Goal: Transaction & Acquisition: Subscribe to service/newsletter

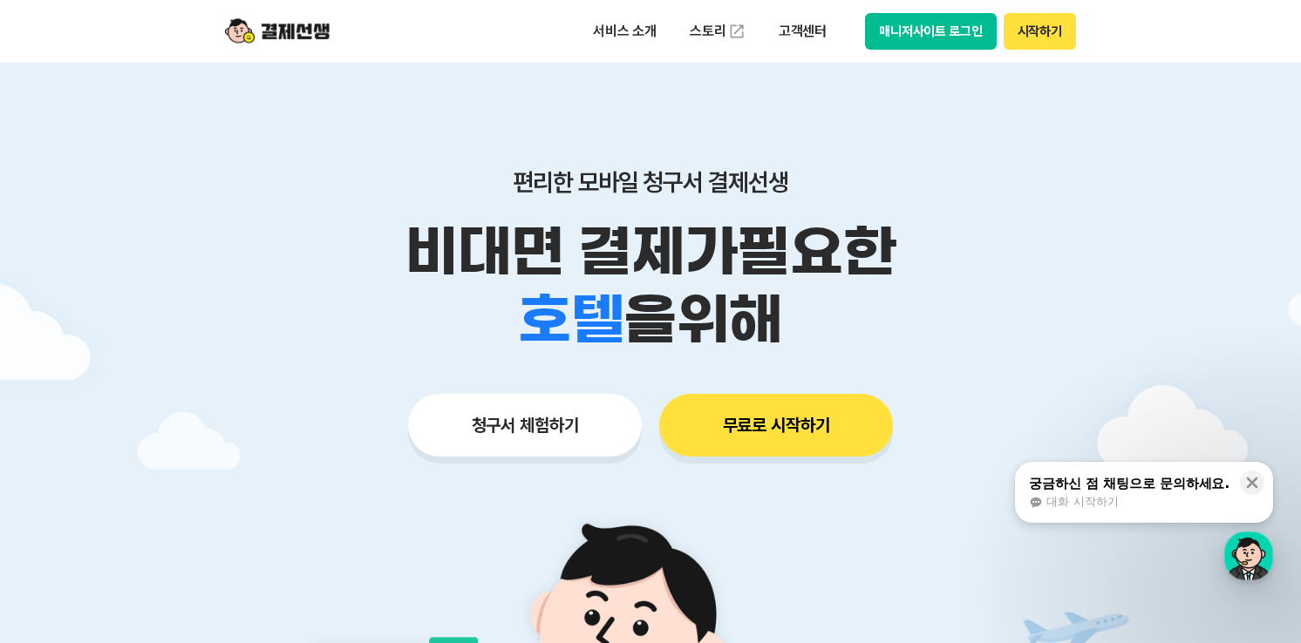
click at [765, 418] on button "무료로 시작하기" at bounding box center [776, 425] width 234 height 63
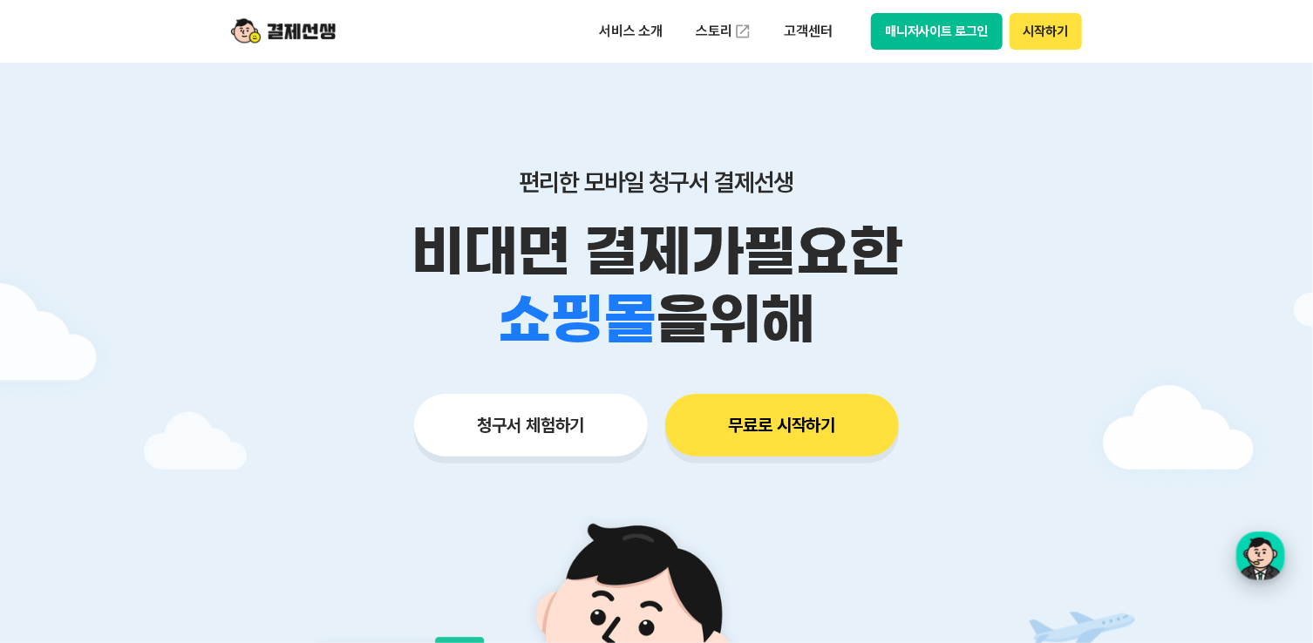
click at [1262, 547] on div "button" at bounding box center [1260, 556] width 49 height 49
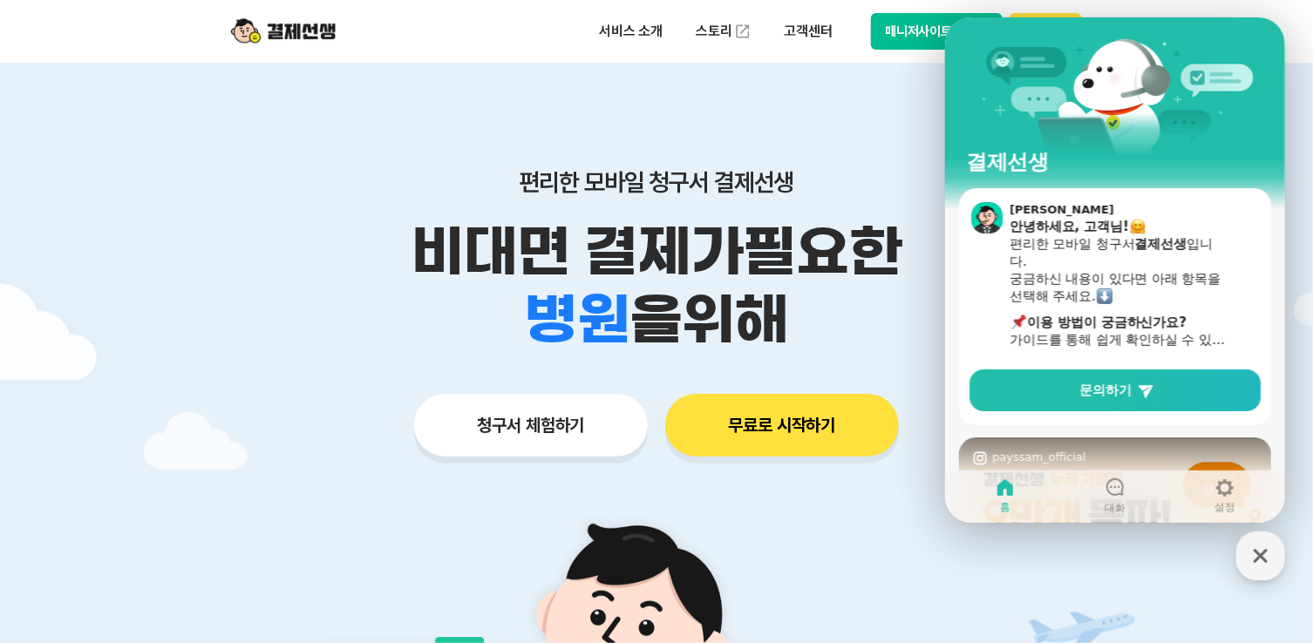
click at [907, 31] on button "매니저사이트 로그인" at bounding box center [937, 31] width 132 height 37
